Goal: Transaction & Acquisition: Purchase product/service

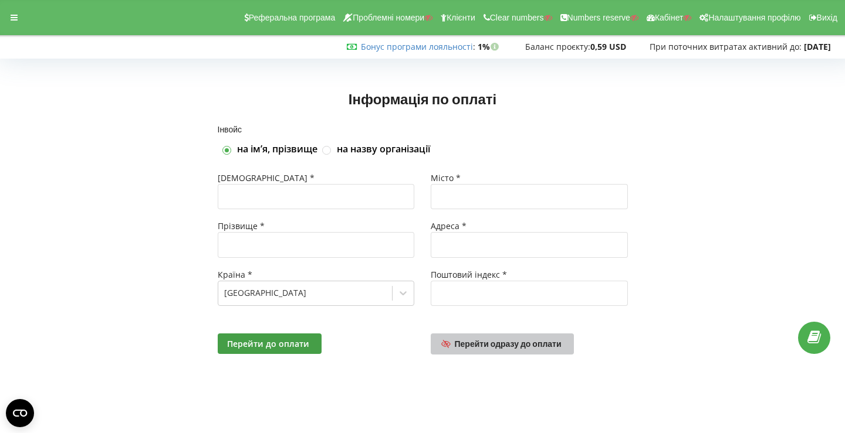
click at [462, 345] on span "Перейти одразу до оплати" at bounding box center [508, 344] width 107 height 10
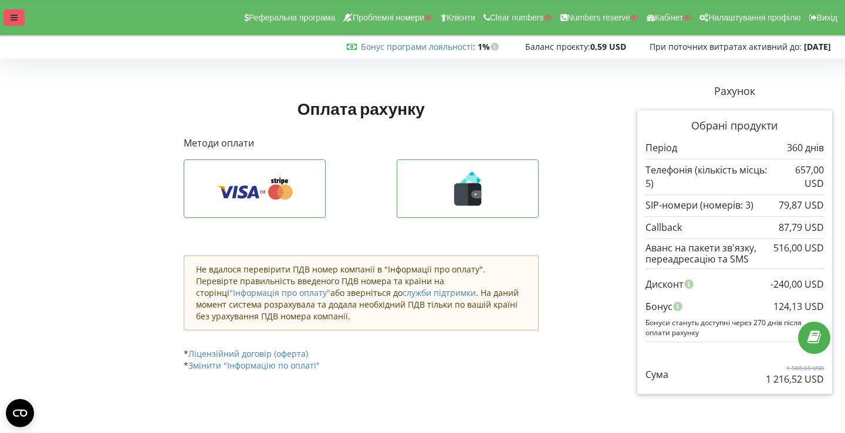
click at [12, 15] on icon at bounding box center [14, 17] width 7 height 8
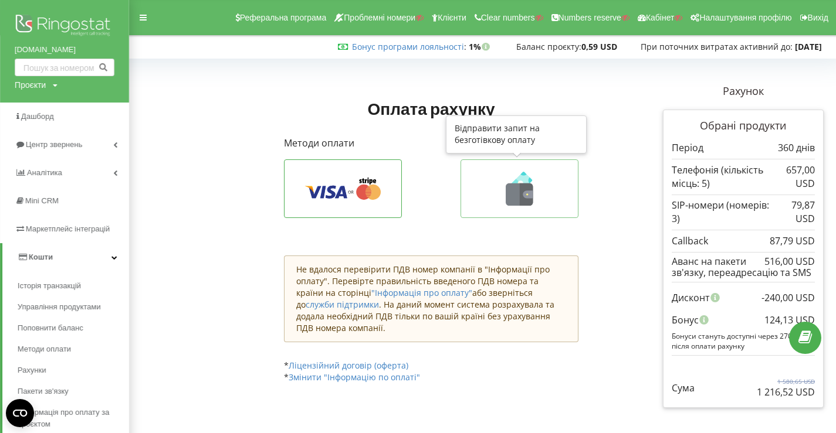
click at [534, 204] on icon at bounding box center [519, 189] width 93 height 34
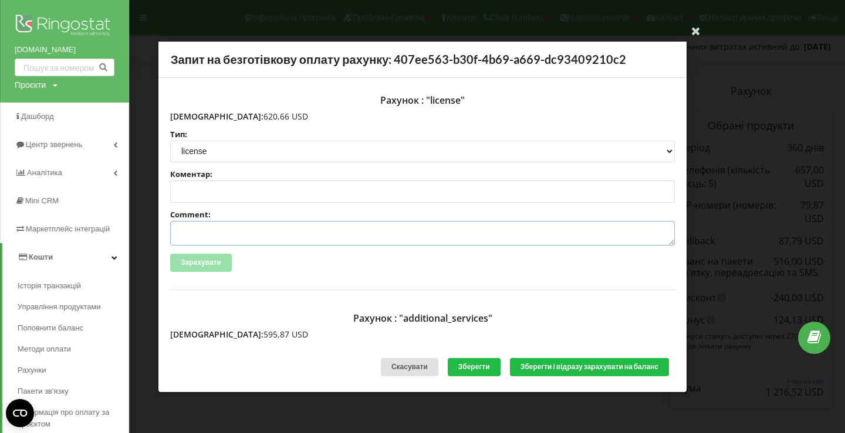
click at [194, 229] on textarea "Comment:" at bounding box center [422, 233] width 504 height 25
paste textarea "№R-05979 від 21.08.2025"
drag, startPoint x: 192, startPoint y: 232, endPoint x: 160, endPoint y: 232, distance: 32.8
click at [160, 232] on div "Рахунок : "license" Сума: 620,66 USD Тип: license license_expansion license_exp…" at bounding box center [422, 209] width 528 height 265
drag, startPoint x: 300, startPoint y: 235, endPoint x: 400, endPoint y: 247, distance: 100.5
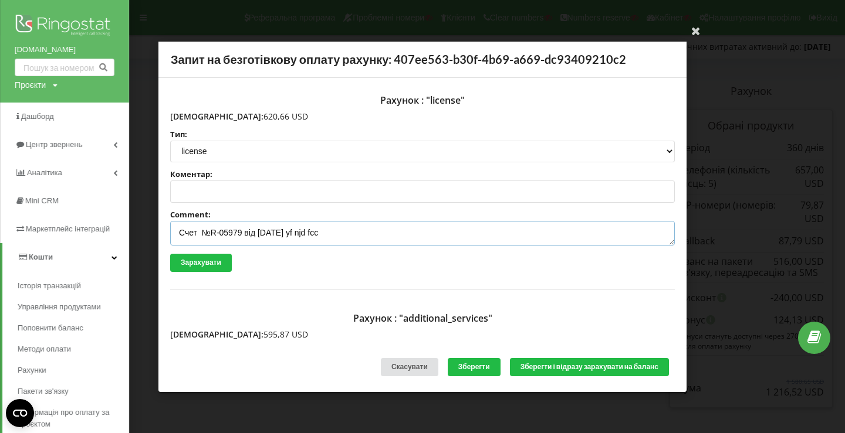
click at [400, 247] on div "Рахунок : "license" Сума: 620,66 USD Тип: license license_expansion license_exp…" at bounding box center [422, 189] width 504 height 201
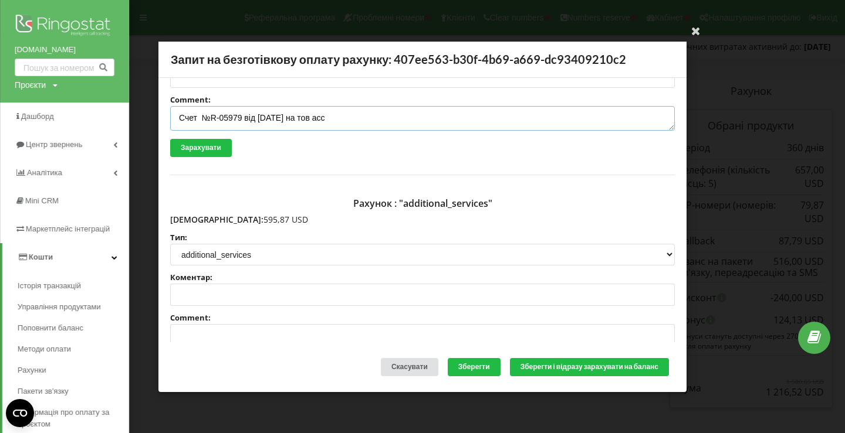
scroll to position [247, 0]
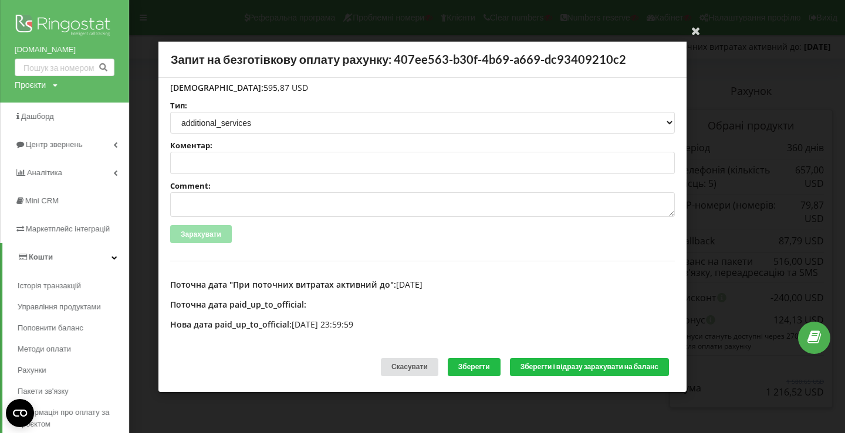
type textarea "Счет №R-05979 від 21.08.2025 на тов асс"
click at [279, 201] on textarea "Comment:" at bounding box center [422, 204] width 504 height 25
paste textarea "№R-05980 від 21.08.2025"
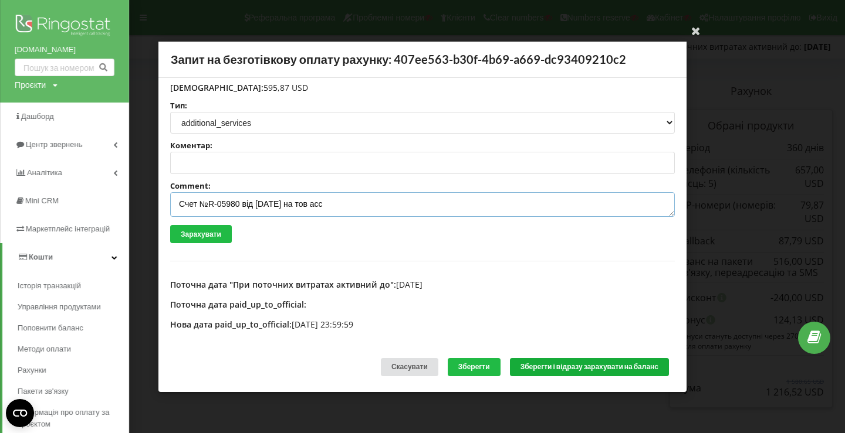
type textarea "Счет №R-05980 від 21.08.2025 на тов асс"
click at [547, 369] on button "Зберегти і відразу зарахувати на баланс" at bounding box center [589, 367] width 159 height 18
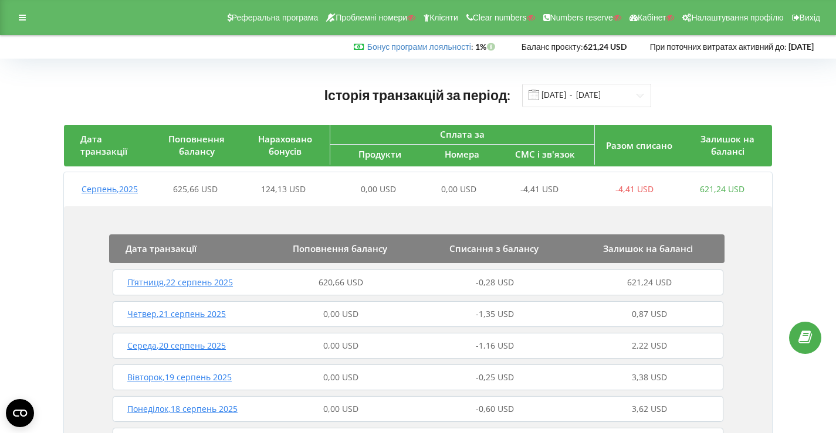
click at [301, 287] on div "620,66 USD" at bounding box center [341, 283] width 154 height 12
click at [352, 288] on span "620,66 USD" at bounding box center [340, 282] width 45 height 11
click at [249, 282] on div "П’ятниця , 22 серпень 2025" at bounding box center [187, 283] width 154 height 12
click at [255, 272] on div "[DATE] 620,66 USD -0,28 USD 621,24 USD" at bounding box center [418, 283] width 616 height 28
click at [265, 277] on div "620,66 USD" at bounding box center [341, 283] width 154 height 12
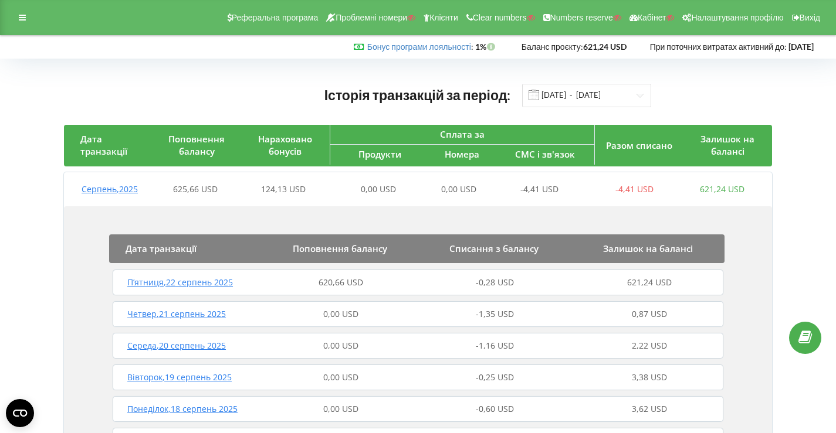
click at [265, 276] on div "[DATE] 620,66 USD -0,28 USD 621,24 USD" at bounding box center [418, 283] width 616 height 28
click at [276, 273] on div "П’ятниця , 22 серпень 2025 620,66 USD -0,28 USD 621,24 USD" at bounding box center [418, 283] width 616 height 28
click at [282, 280] on div "620,66 USD" at bounding box center [341, 283] width 154 height 12
click at [270, 279] on div "620,66 USD" at bounding box center [341, 283] width 154 height 12
click at [335, 287] on span "1 216,52 USD" at bounding box center [341, 282] width 52 height 11
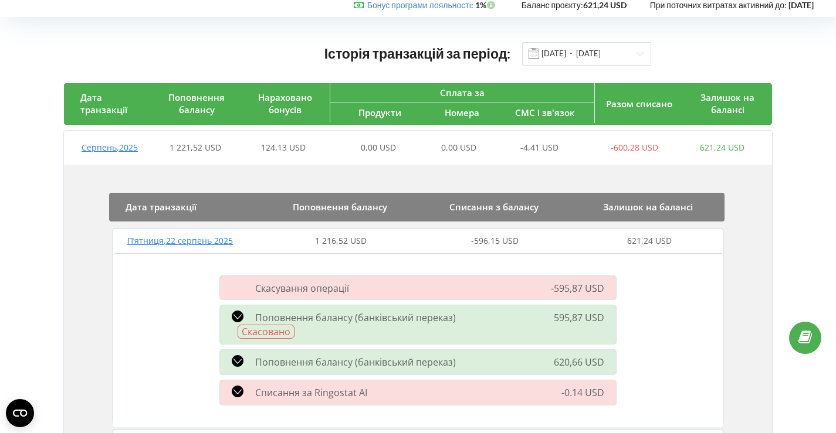
scroll to position [43, 0]
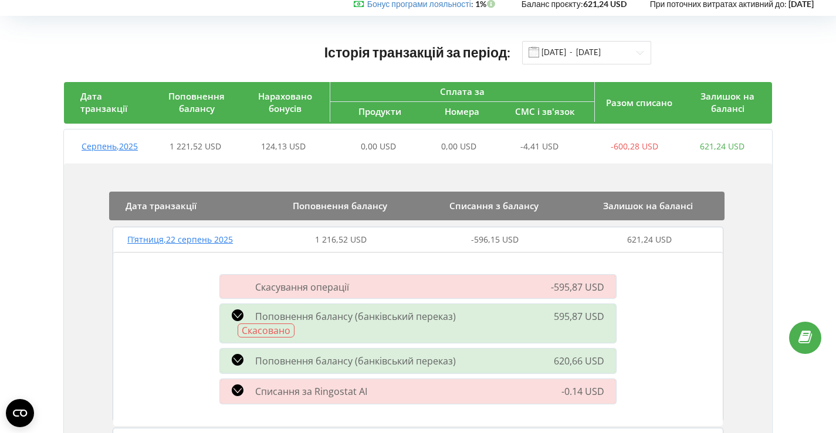
click at [276, 317] on span "Поповнення балансу (банківський переказ)" at bounding box center [355, 316] width 201 height 13
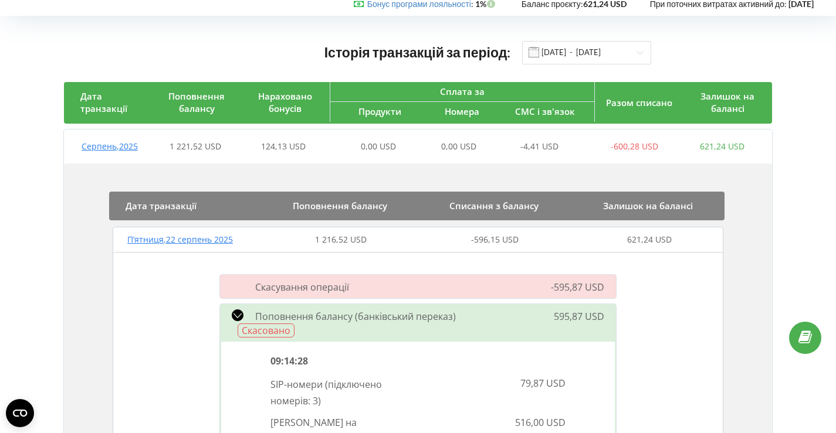
click at [257, 314] on span "Поповнення балансу (банківський переказ)" at bounding box center [355, 316] width 201 height 13
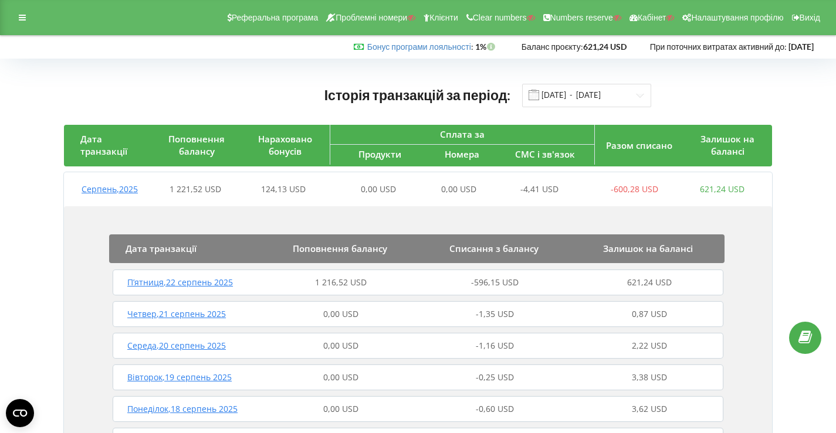
click at [319, 277] on span "1 216,52 USD" at bounding box center [341, 282] width 52 height 11
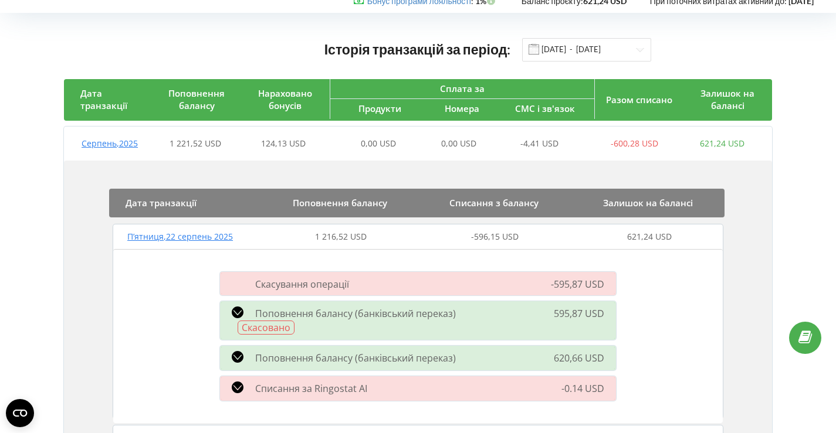
scroll to position [48, 0]
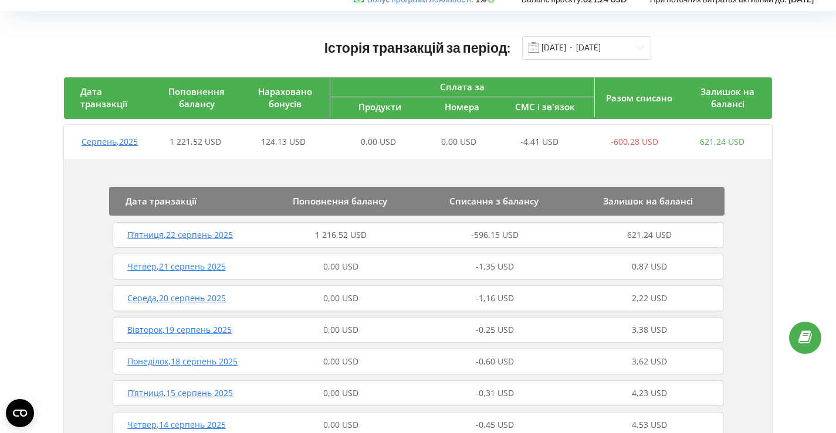
click at [320, 238] on span "1 216,52 USD" at bounding box center [341, 234] width 52 height 11
click at [280, 232] on div "1 216,52 USD" at bounding box center [341, 235] width 154 height 12
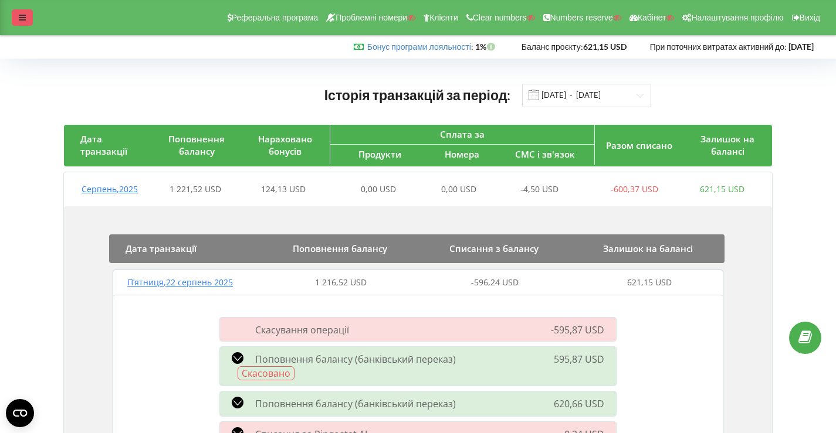
click at [16, 13] on div at bounding box center [22, 17] width 21 height 16
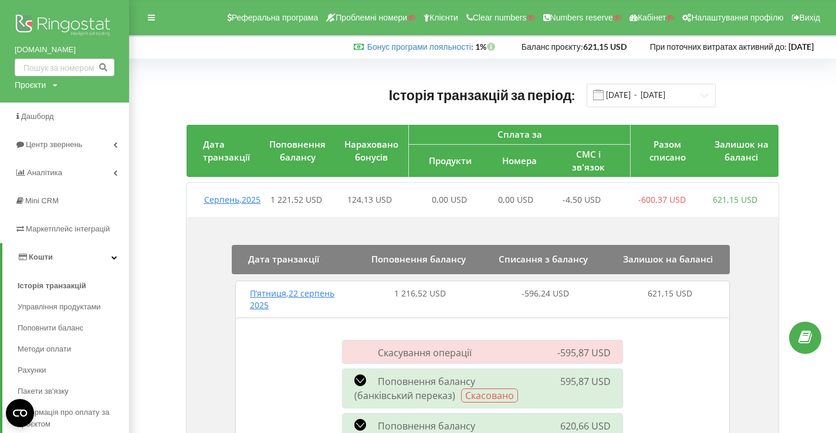
click at [72, 24] on img at bounding box center [65, 26] width 100 height 29
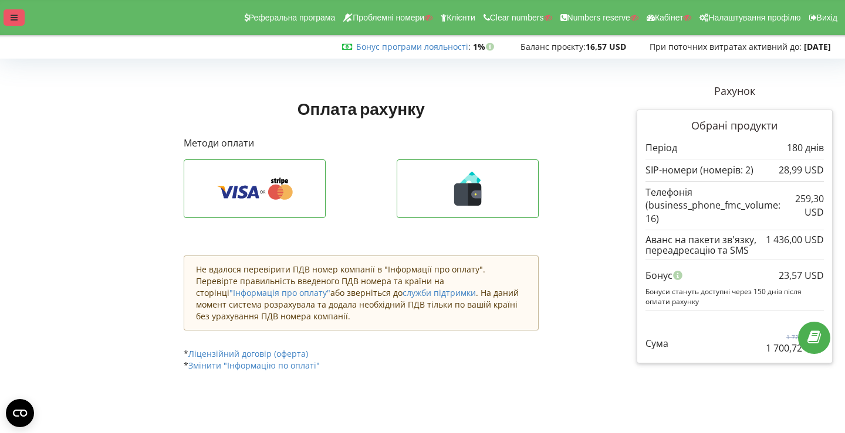
click at [11, 17] on icon at bounding box center [14, 17] width 7 height 8
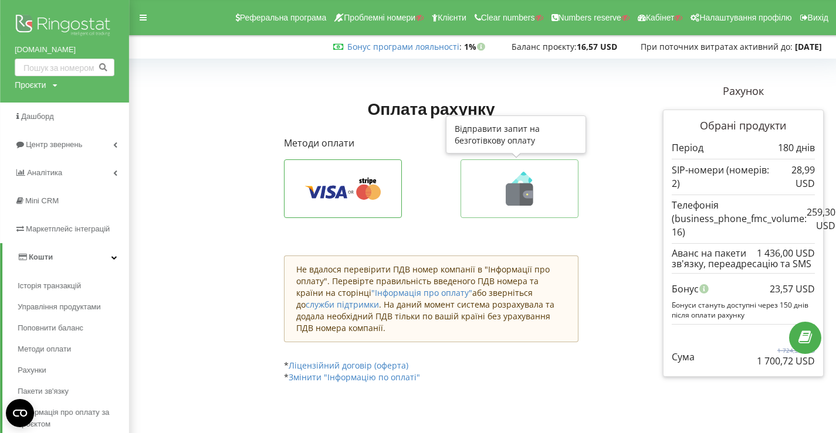
click at [470, 179] on button at bounding box center [518, 189] width 117 height 59
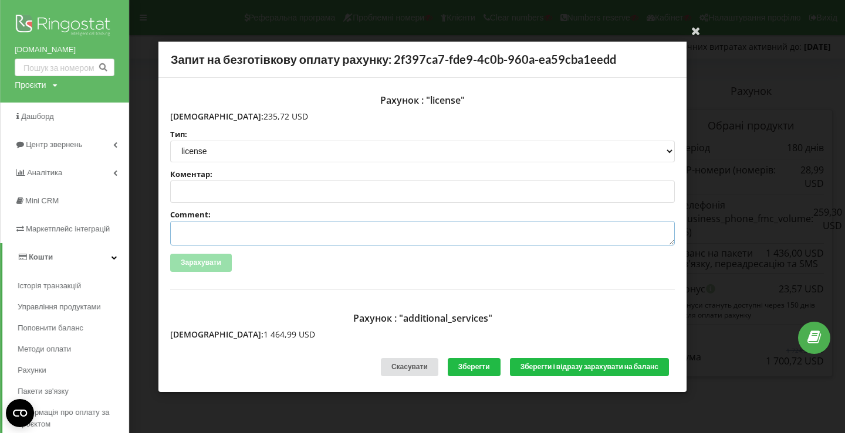
click at [250, 229] on textarea "Comment:" at bounding box center [422, 233] width 504 height 25
paste textarea "№R-05957 від [DATE]"
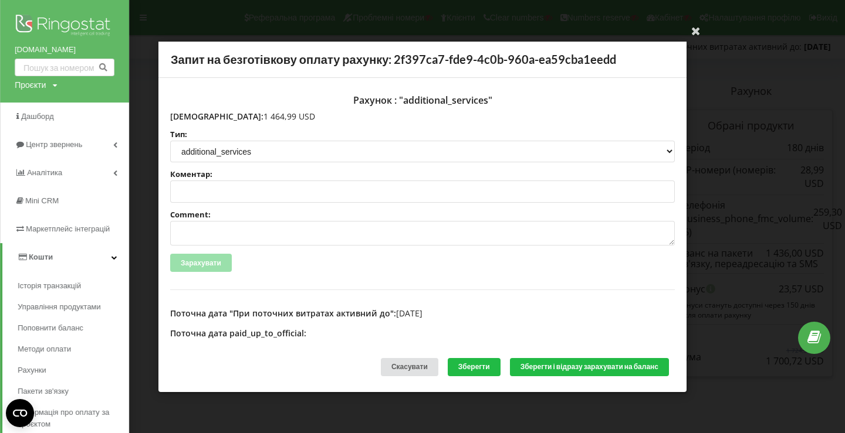
scroll to position [247, 0]
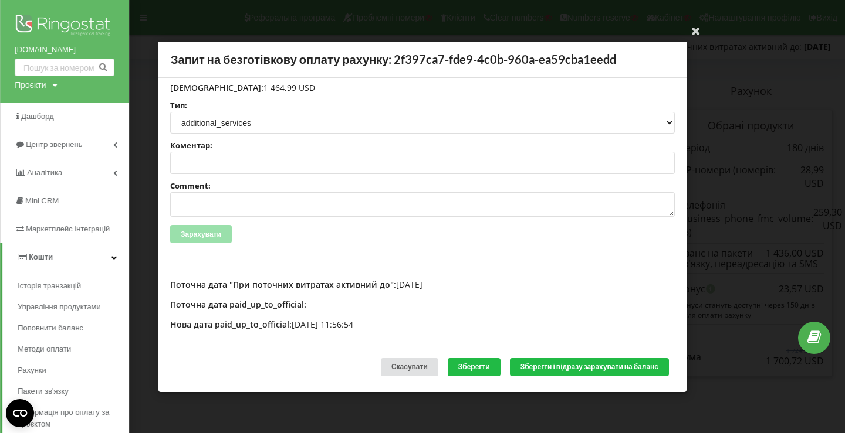
type textarea "Счет №R-05957 від [DATE] на тов асс"
click at [235, 208] on textarea "Comment:" at bounding box center [422, 204] width 504 height 25
paste textarea "№R-05958 від 20.08.2025"
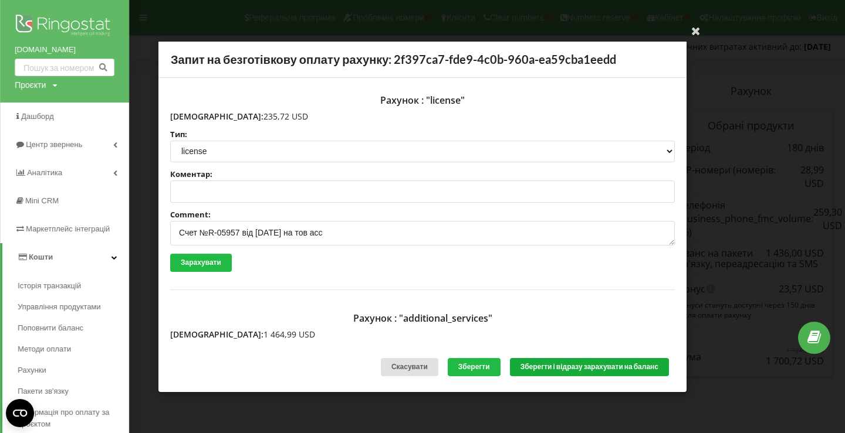
type textarea "Счет №R-05958 від 20.08.2025 на тов асс"
click at [552, 364] on button "Зберегти і відразу зарахувати на баланс" at bounding box center [589, 367] width 159 height 18
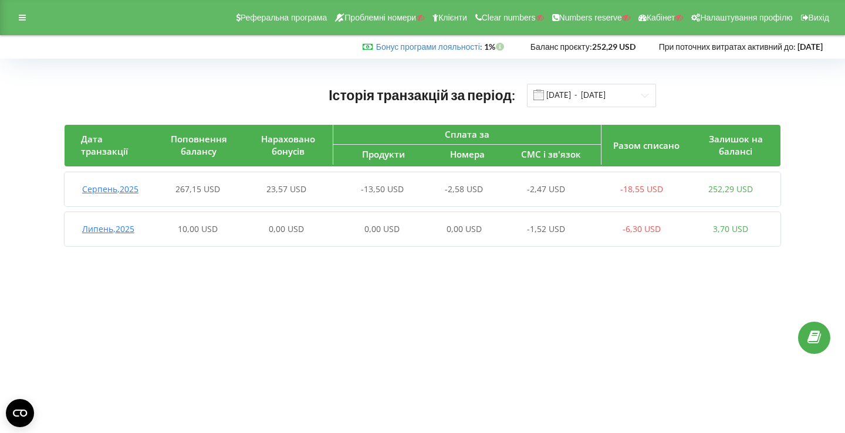
click at [311, 193] on div "23,57 USD" at bounding box center [286, 190] width 89 height 12
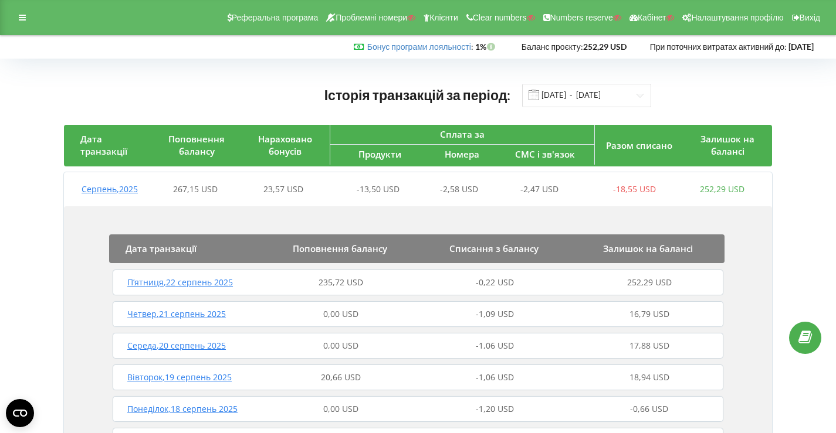
click at [333, 285] on span "235,72 USD" at bounding box center [340, 282] width 45 height 11
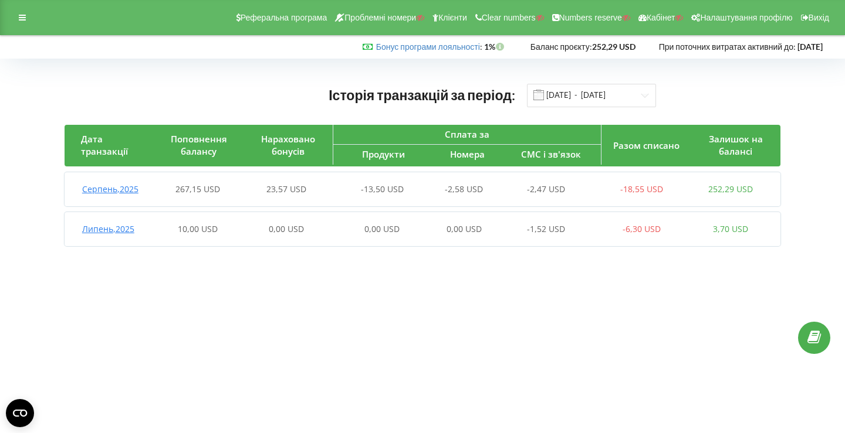
click at [281, 190] on span "23,57 USD" at bounding box center [286, 189] width 40 height 11
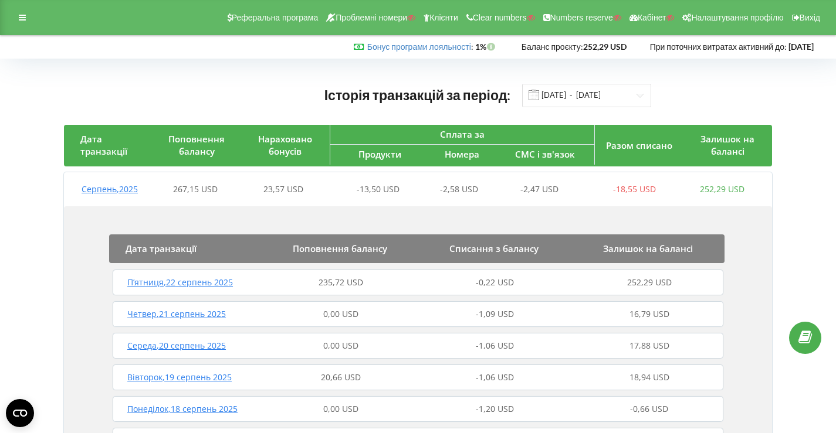
click at [274, 281] on div "235,72 USD" at bounding box center [341, 283] width 154 height 12
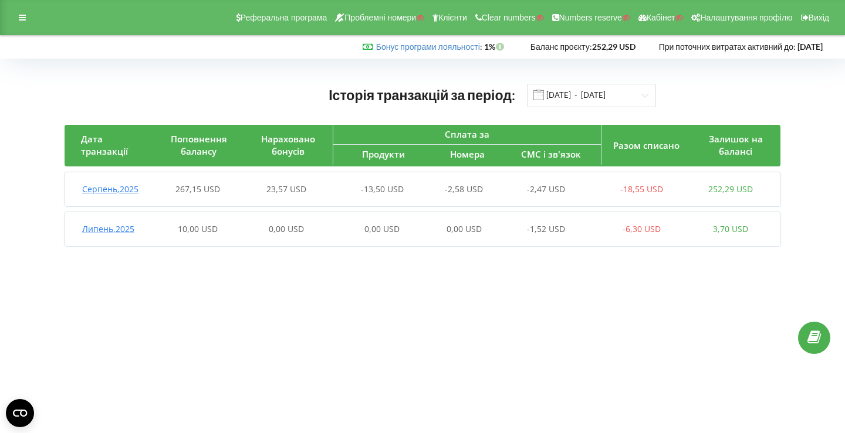
click at [218, 184] on span "267,15 USD" at bounding box center [197, 189] width 45 height 11
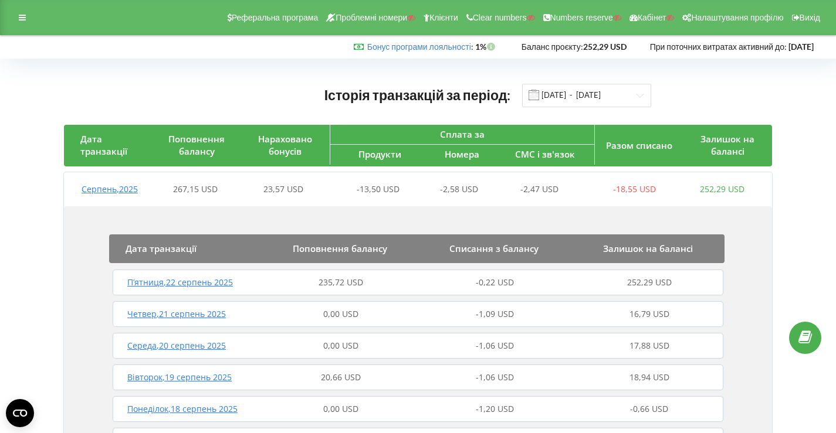
click at [257, 282] on div "П’ятниця , 22 серпень 2025" at bounding box center [187, 283] width 154 height 12
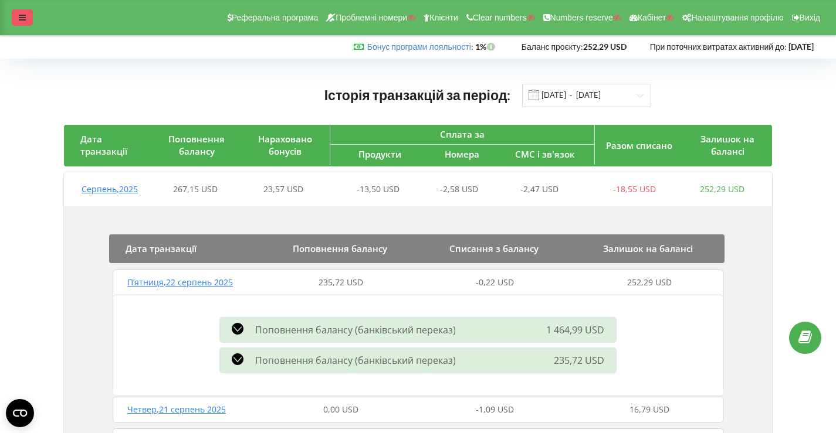
click at [26, 14] on div at bounding box center [22, 17] width 21 height 16
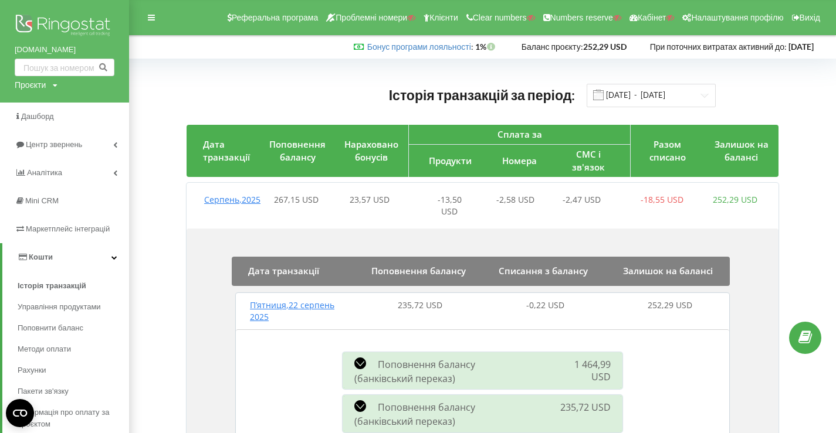
click at [67, 24] on img at bounding box center [65, 26] width 100 height 29
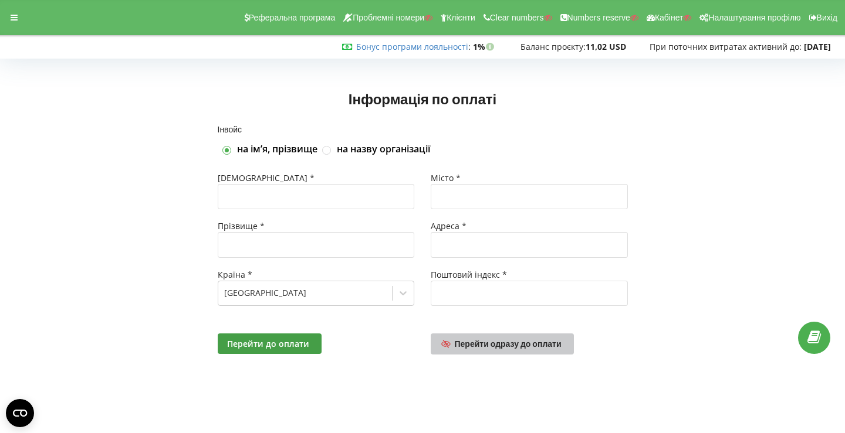
click at [493, 340] on span "Перейти одразу до оплати" at bounding box center [508, 344] width 107 height 10
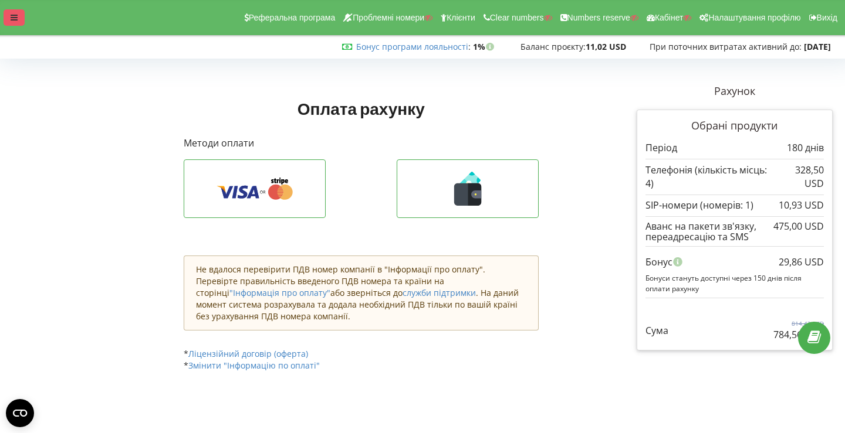
click at [17, 19] on icon at bounding box center [14, 17] width 7 height 8
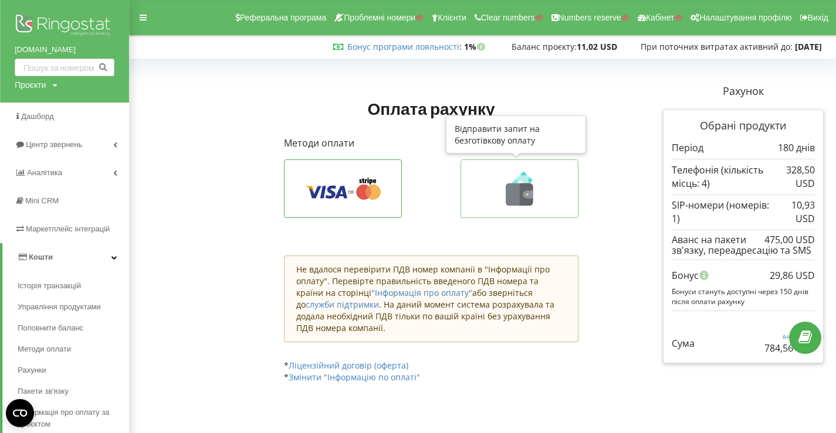
click at [491, 191] on icon at bounding box center [519, 189] width 93 height 34
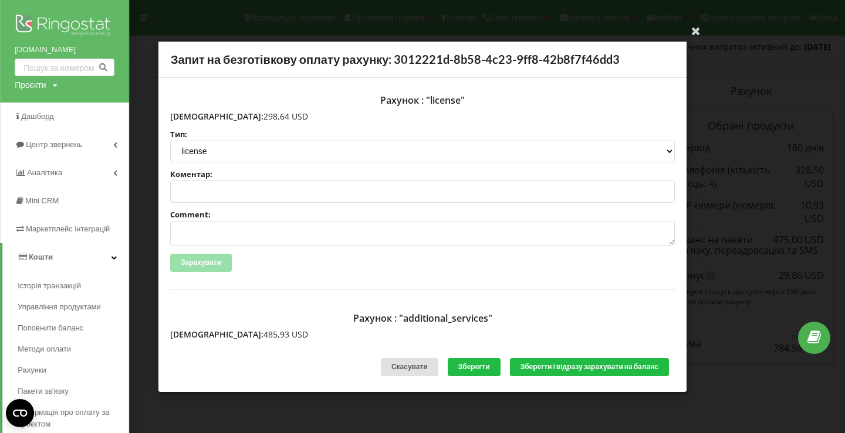
drag, startPoint x: 196, startPoint y: 114, endPoint x: 255, endPoint y: 113, distance: 58.7
click at [255, 113] on p "[DEMOGRAPHIC_DATA]: 298,64 USD" at bounding box center [422, 116] width 504 height 12
copy p "298,64 USD"
drag, startPoint x: 196, startPoint y: 330, endPoint x: 245, endPoint y: 329, distance: 48.7
click at [245, 329] on p "Сума: 485,93 USD" at bounding box center [422, 335] width 504 height 12
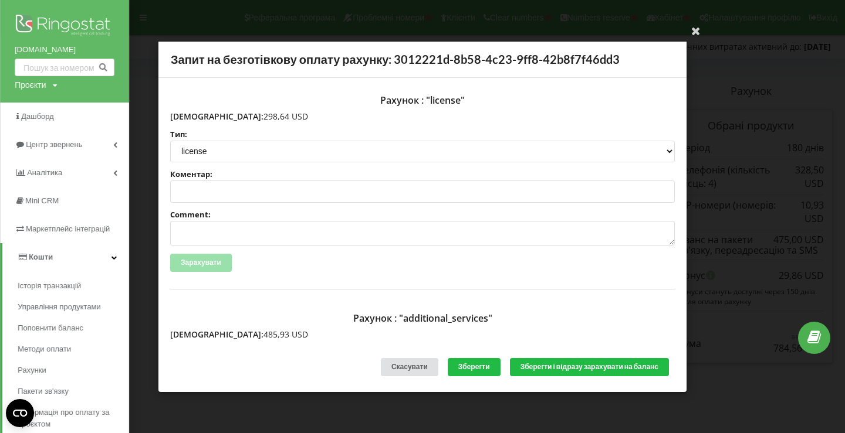
copy p "485,93 USD"
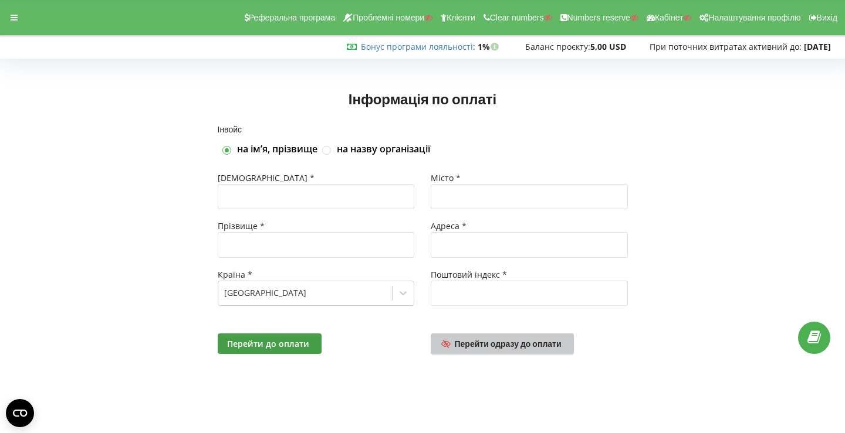
click at [459, 334] on link "Перейти одразу до оплати" at bounding box center [501, 344] width 143 height 21
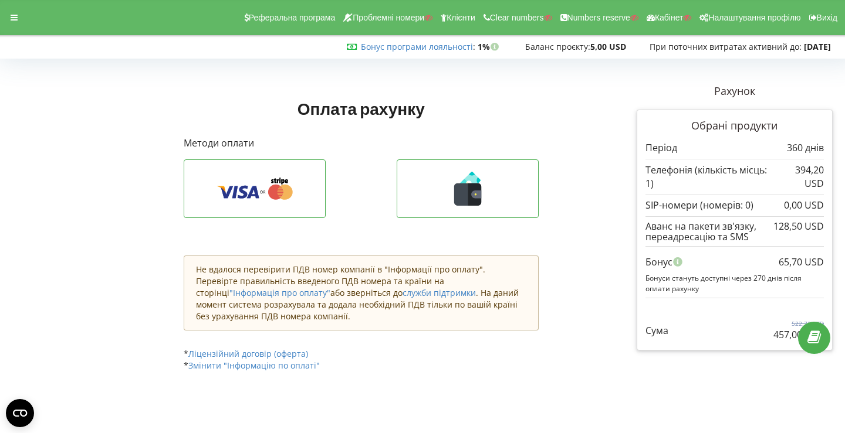
click at [69, 161] on div "Оплата рахунку Рахунок" at bounding box center [422, 234] width 836 height 316
click at [94, 142] on div "Оплата рахунку Рахунок" at bounding box center [422, 234] width 836 height 316
click at [6, 18] on div at bounding box center [14, 17] width 21 height 16
